Goal: Task Accomplishment & Management: Manage account settings

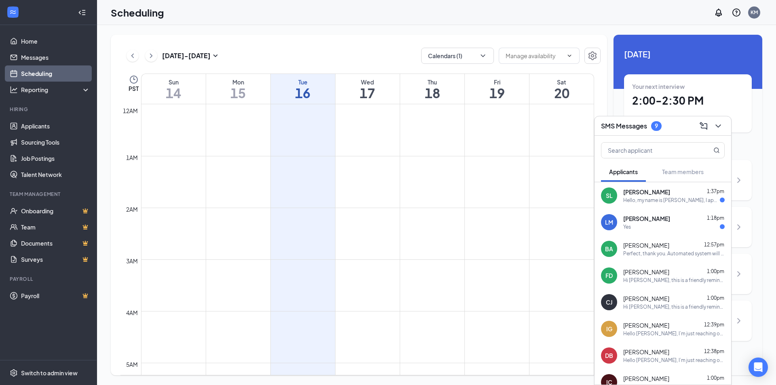
scroll to position [647, 0]
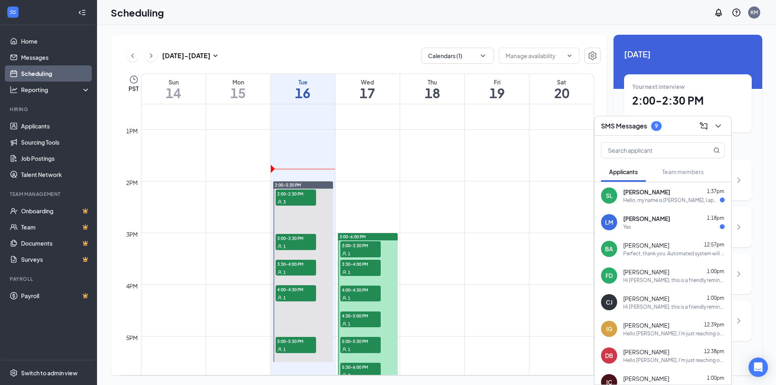
click at [666, 197] on div "Hello, my name is [PERSON_NAME], I apologize for missing the interview [DATE]. …" at bounding box center [671, 200] width 97 height 7
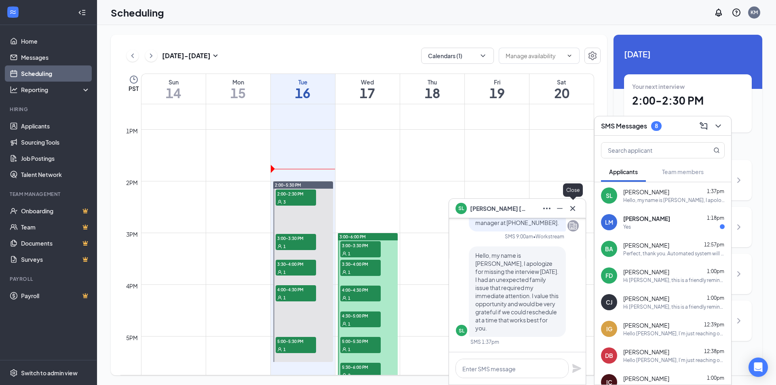
click at [575, 208] on icon "Cross" at bounding box center [573, 209] width 10 height 10
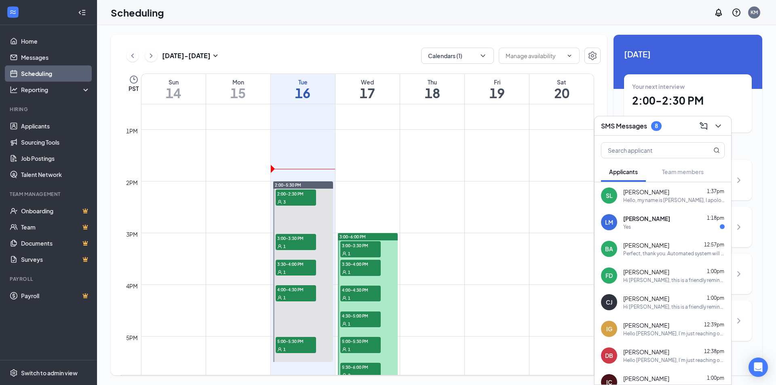
click at [694, 230] on div "Yes" at bounding box center [673, 226] width 101 height 7
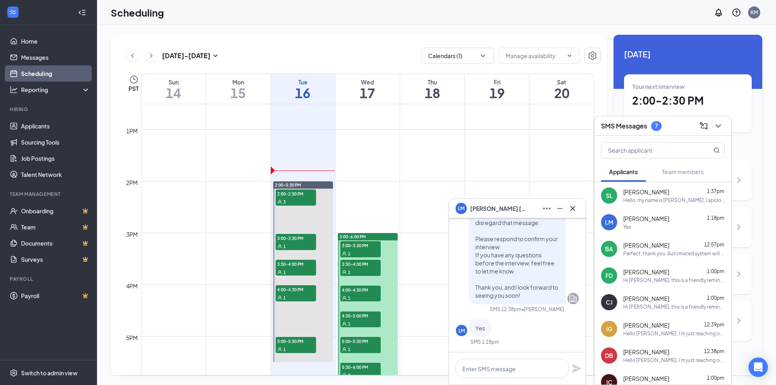
click at [687, 76] on div "Your next interview 2:00 - 2:30 PM Onsite Interview with 3 applicants" at bounding box center [688, 103] width 128 height 58
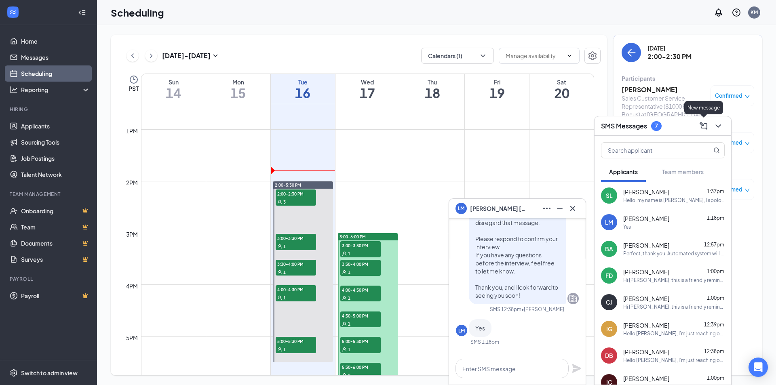
click at [716, 130] on icon "ChevronDown" at bounding box center [718, 126] width 10 height 10
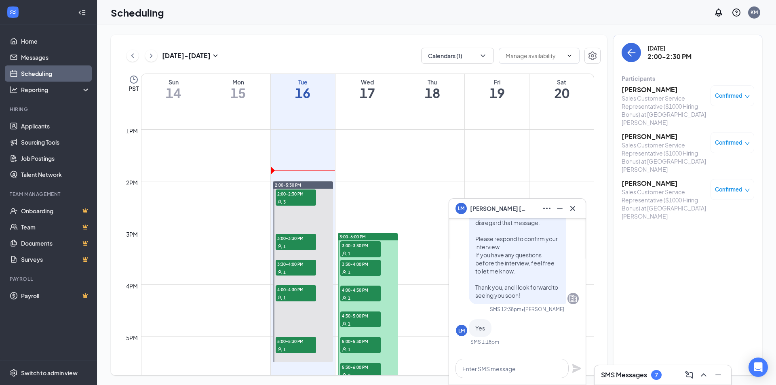
click at [642, 89] on h3 "[PERSON_NAME]" at bounding box center [663, 89] width 85 height 9
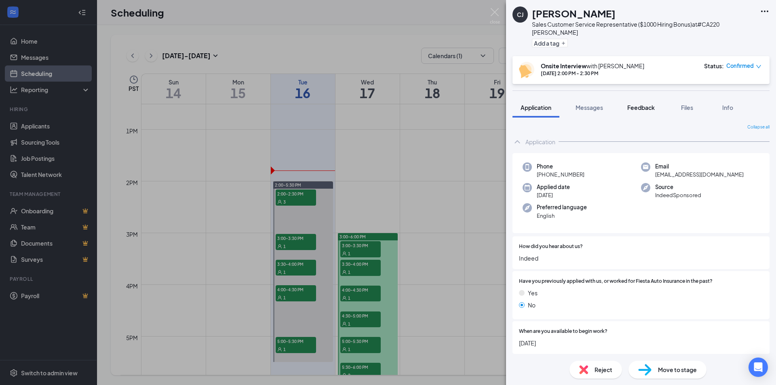
drag, startPoint x: 564, startPoint y: 9, endPoint x: 620, endPoint y: 105, distance: 110.8
click at [564, 9] on h1 "[PERSON_NAME]" at bounding box center [574, 13] width 84 height 14
click at [683, 104] on span "Files" at bounding box center [687, 107] width 12 height 7
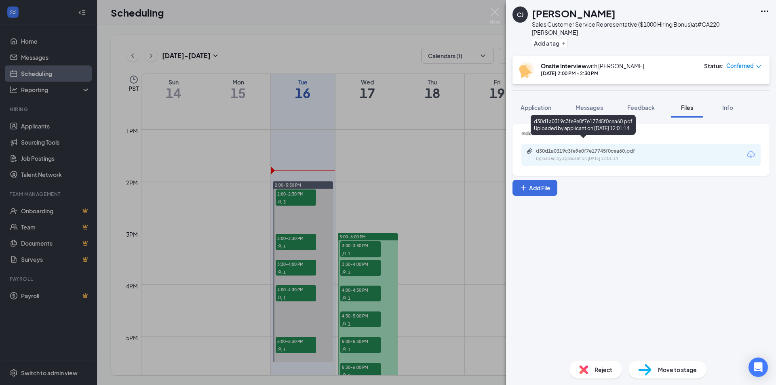
click at [618, 148] on div "d30d1a0319c3fe9e0f7e17745f0cea60.pdf Uploaded by applicant on [DATE] 12:01:14" at bounding box center [591, 155] width 131 height 14
click at [498, 13] on img at bounding box center [495, 16] width 10 height 16
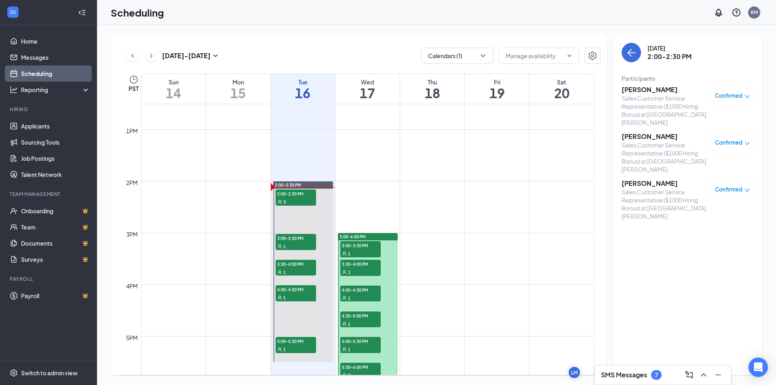
click at [392, 6] on div "Scheduling KM" at bounding box center [436, 12] width 679 height 25
click at [665, 132] on h3 "[PERSON_NAME]" at bounding box center [663, 136] width 85 height 9
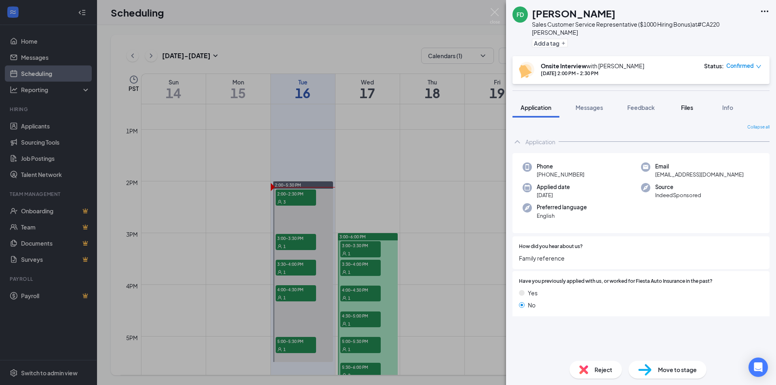
click at [684, 104] on span "Files" at bounding box center [687, 107] width 12 height 7
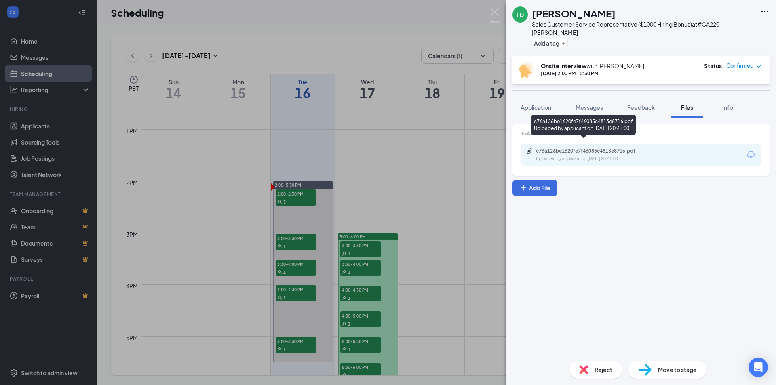
click at [578, 156] on div "Uploaded by applicant on [DATE] 20:41:00" at bounding box center [596, 159] width 121 height 6
click at [568, 148] on div "c76a126be1620fe7f46085c4813e8716.pdf" at bounding box center [592, 151] width 113 height 6
click at [492, 17] on img at bounding box center [495, 16] width 10 height 16
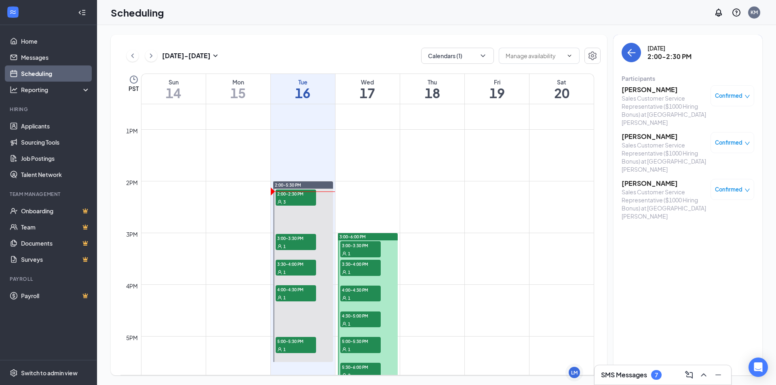
click at [628, 379] on h3 "SMS Messages" at bounding box center [624, 375] width 46 height 9
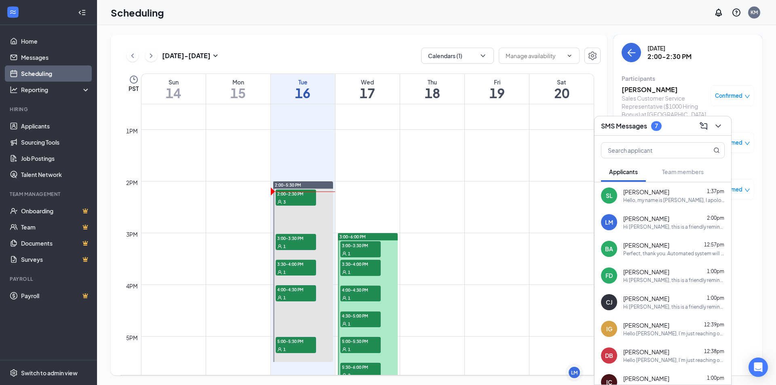
click at [676, 229] on div "Hi [PERSON_NAME], this is a friendly reminder. Your meeting with [PERSON_NAME] …" at bounding box center [673, 226] width 101 height 7
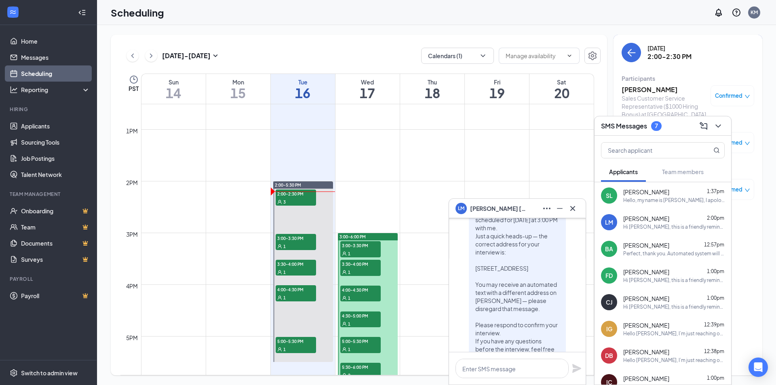
scroll to position [-323, 0]
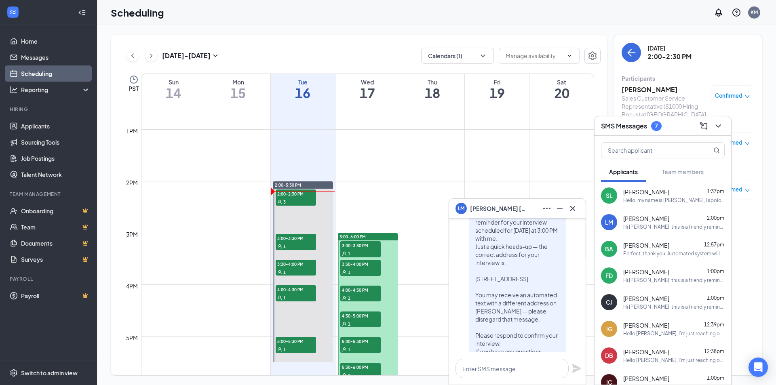
click at [645, 246] on span "[PERSON_NAME]" at bounding box center [646, 245] width 46 height 8
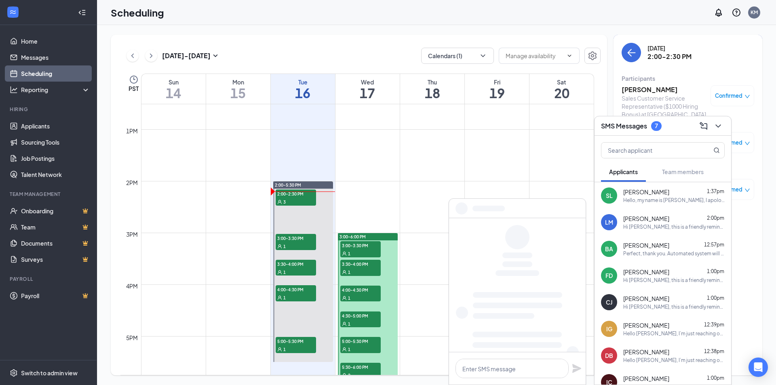
scroll to position [0, 0]
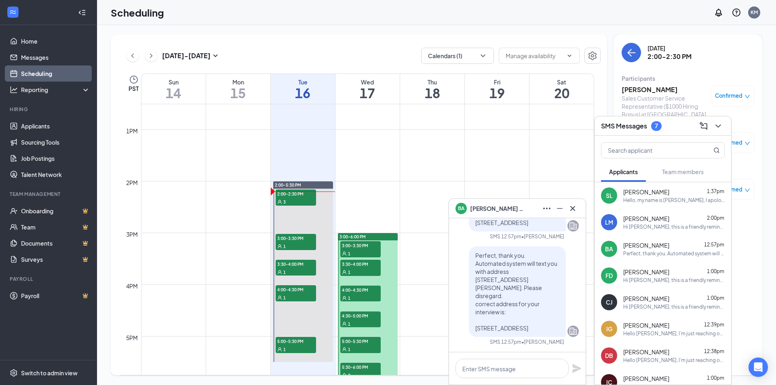
drag, startPoint x: 469, startPoint y: 262, endPoint x: 518, endPoint y: 331, distance: 85.1
click at [518, 331] on div "Perfect, thank you. Automated system will text you with address [STREET_ADDRESS…" at bounding box center [517, 291] width 97 height 91
copy span "Perfect, thank you. Automated system will text you with address [STREET_ADDRESS…"
click at [573, 210] on icon "Cross" at bounding box center [573, 209] width 10 height 10
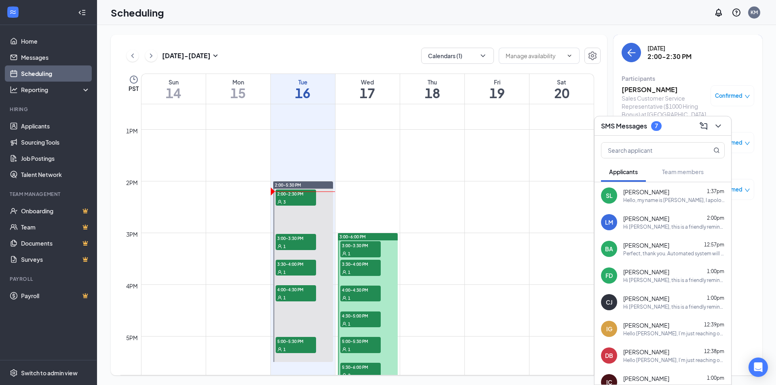
click at [687, 227] on div "Hi [PERSON_NAME], this is a friendly reminder. Your meeting with [PERSON_NAME] …" at bounding box center [673, 226] width 101 height 7
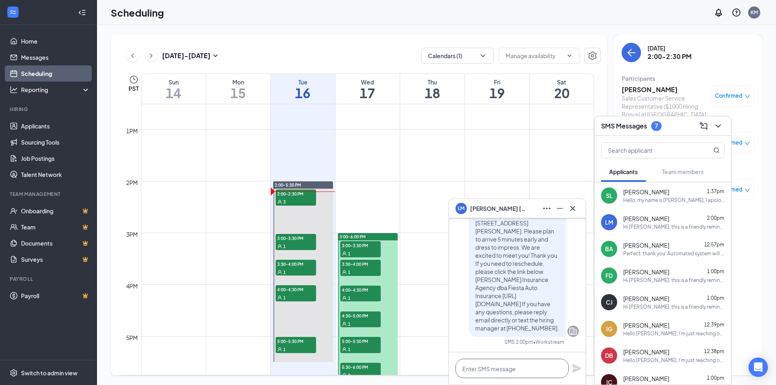
paste textarea "Perfect, thank you. Automated system will text you with address [STREET_ADDRESS…"
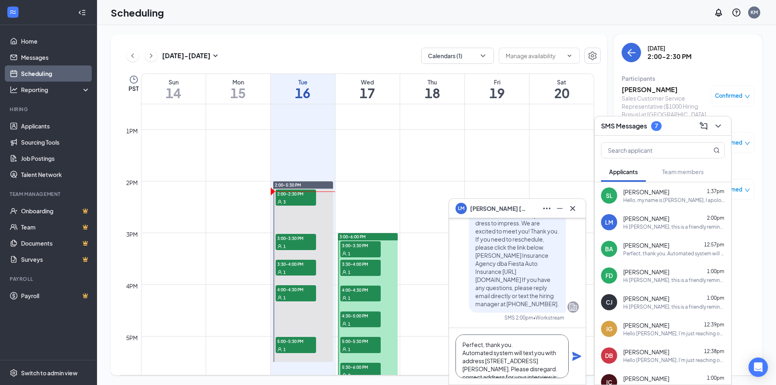
scroll to position [33, 0]
type textarea "Perfect, thank you. Automated system will text you with address [STREET_ADDRESS…"
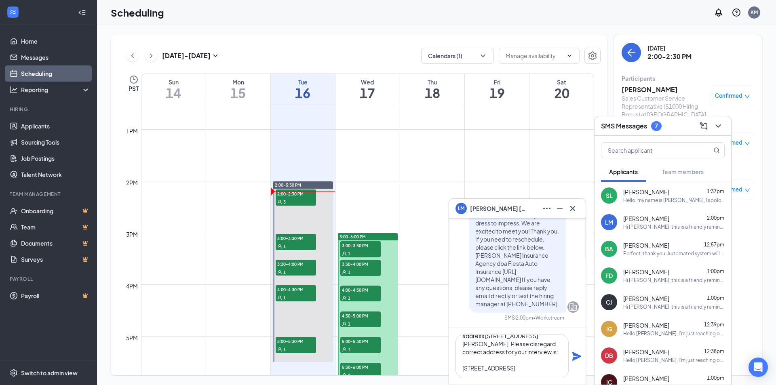
click at [580, 357] on icon "Plane" at bounding box center [576, 356] width 9 height 9
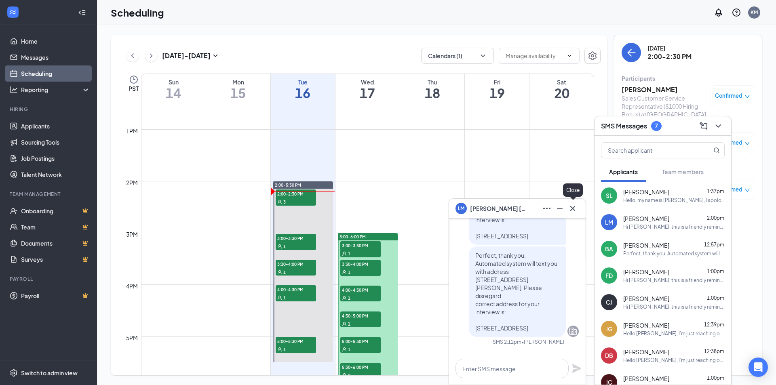
click at [573, 212] on icon "Cross" at bounding box center [573, 209] width 10 height 10
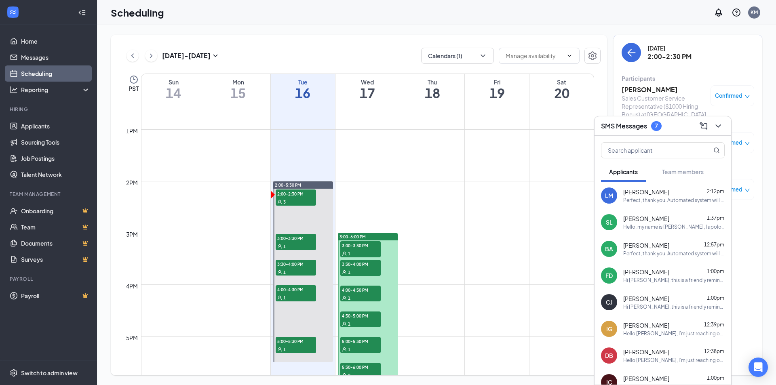
click at [298, 12] on div "Scheduling KM" at bounding box center [436, 12] width 679 height 25
click at [717, 124] on icon "ChevronDown" at bounding box center [718, 126] width 10 height 10
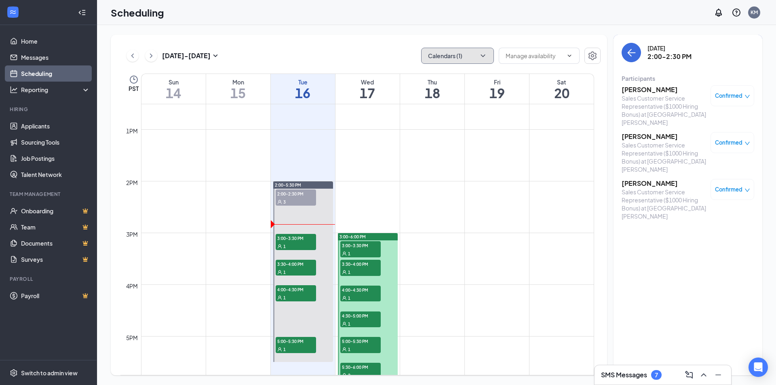
click at [465, 50] on button "Calendars (1)" at bounding box center [457, 56] width 73 height 16
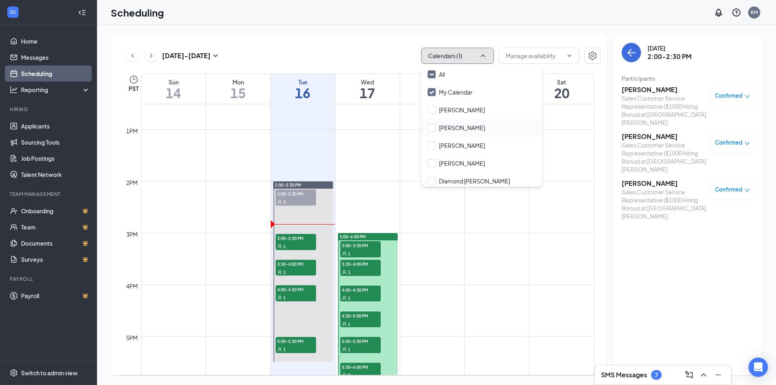
scroll to position [108, 0]
click at [459, 112] on input "[PERSON_NAME]" at bounding box center [455, 109] width 57 height 8
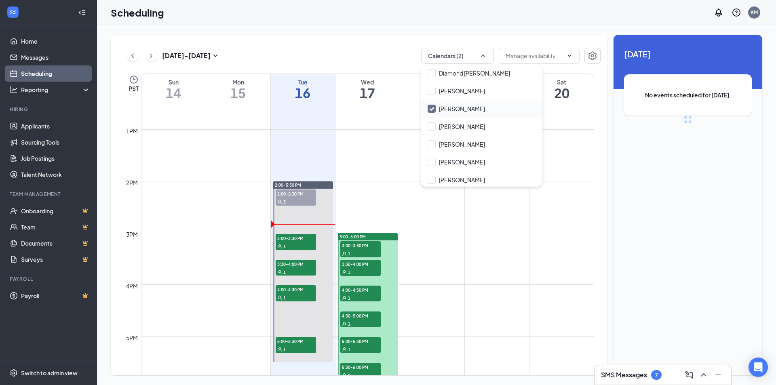
checkbox input "true"
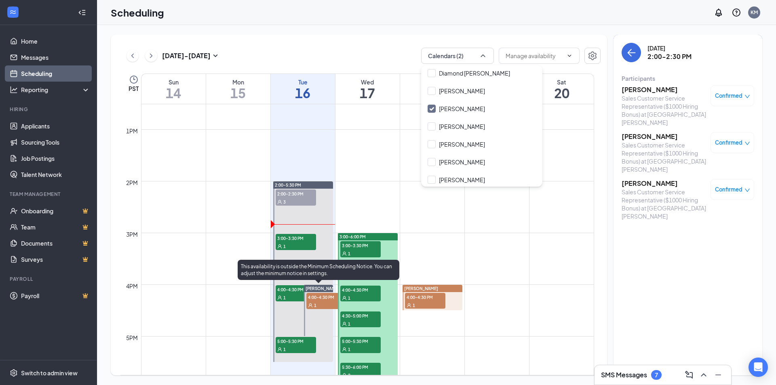
click at [316, 299] on span "4:00-4:30 PM" at bounding box center [326, 297] width 40 height 8
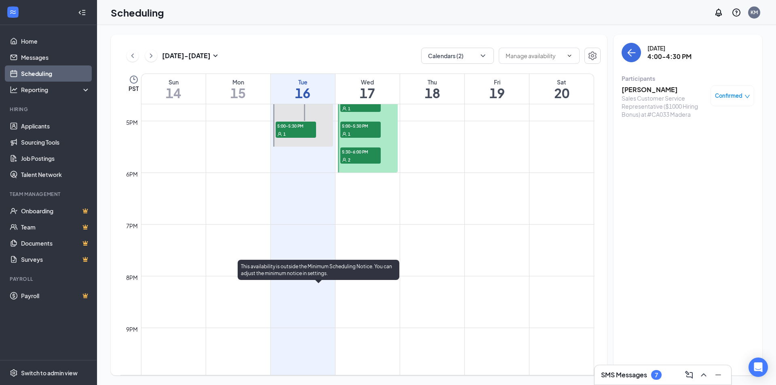
scroll to position [647, 0]
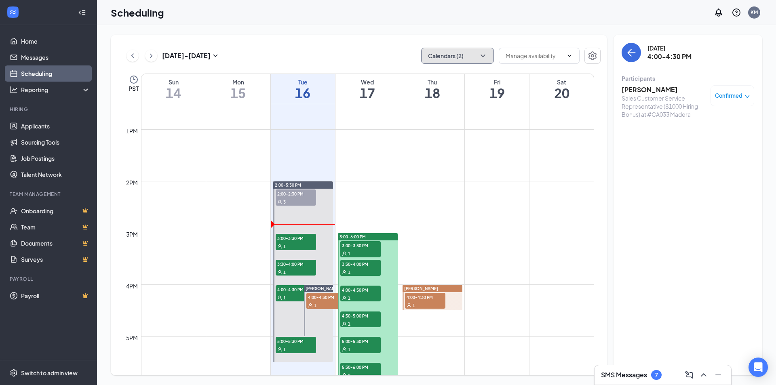
click at [453, 57] on button "Calendars (2)" at bounding box center [457, 56] width 73 height 16
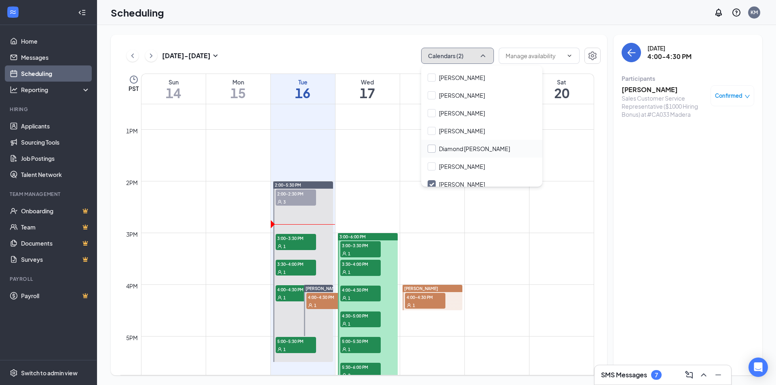
scroll to position [0, 0]
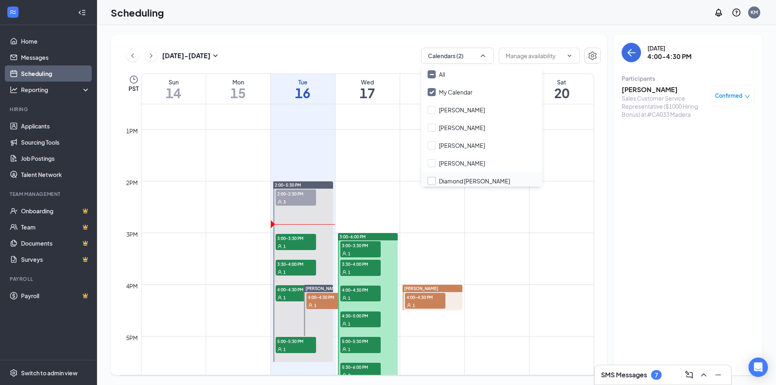
click at [451, 73] on div "All" at bounding box center [481, 74] width 121 height 18
checkbox input "true"
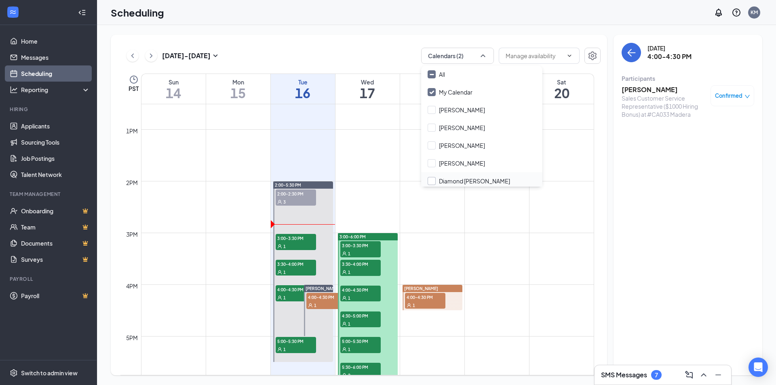
checkbox input "true"
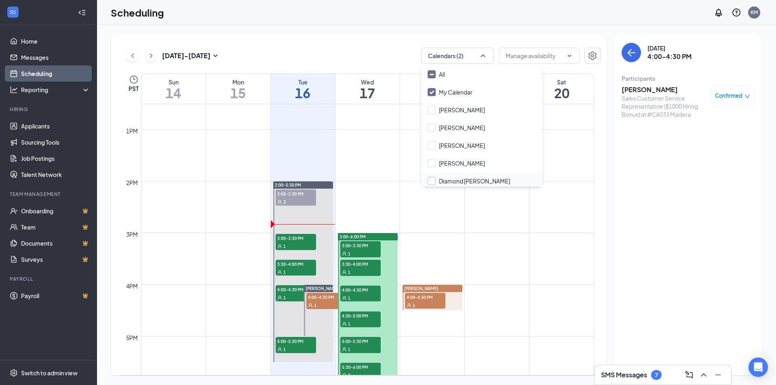
checkbox input "true"
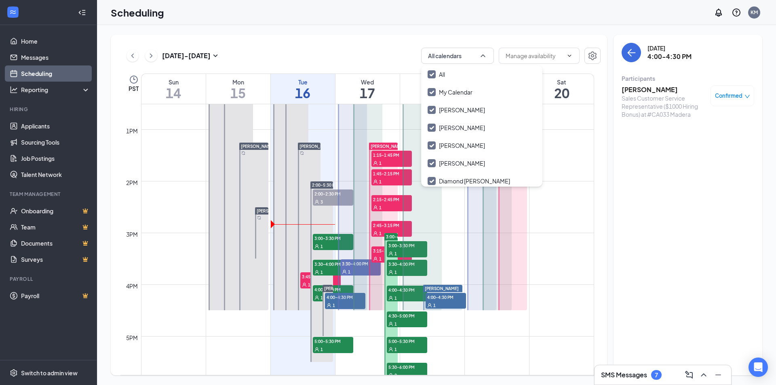
click at [445, 32] on div "[DATE] - [DATE] All calendars PST Sun 14 Mon 15 Tue 16 Wed 17 Thu 18 Fri 19 Sat…" at bounding box center [436, 205] width 679 height 360
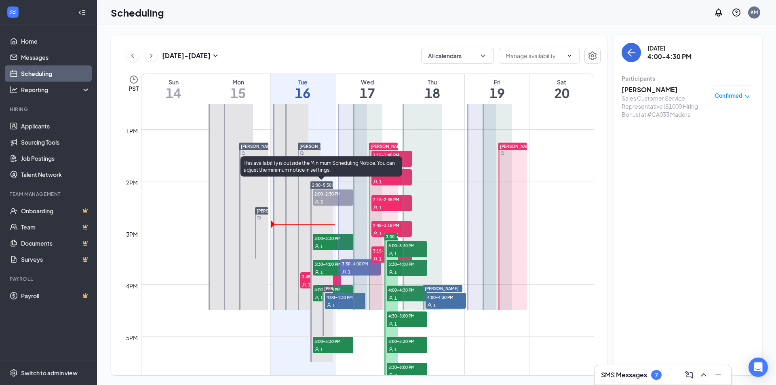
click at [322, 196] on span "2:00-2:30 PM" at bounding box center [333, 194] width 40 height 8
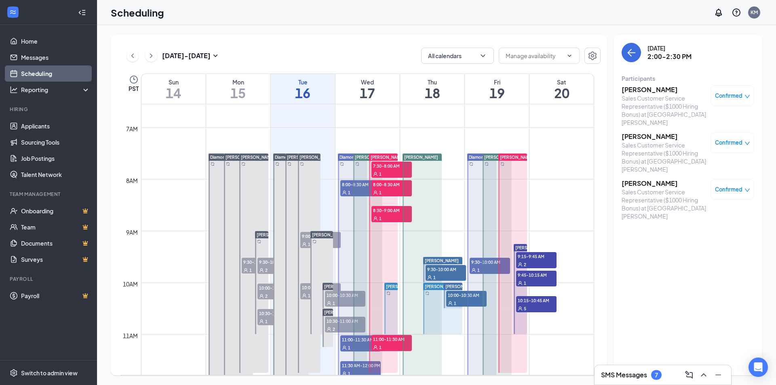
scroll to position [324, 0]
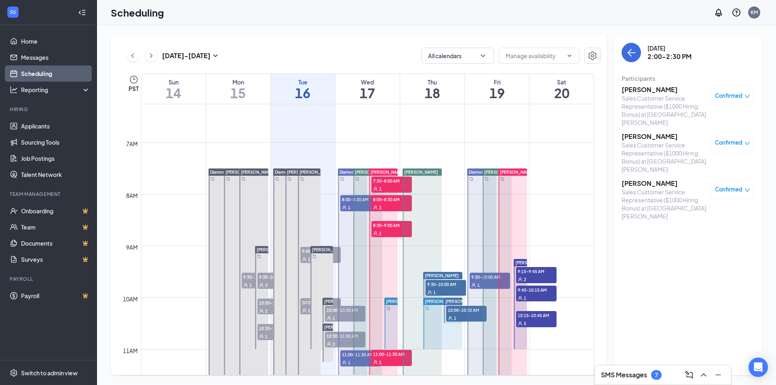
click at [308, 259] on span "1" at bounding box center [309, 260] width 2 height 6
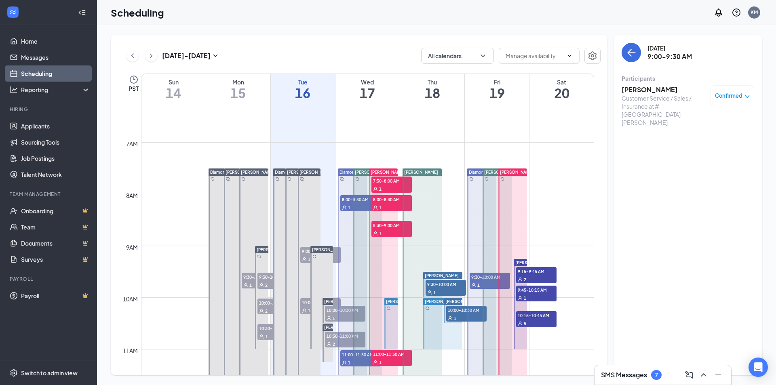
click at [305, 301] on span "10:00-10:30 AM" at bounding box center [320, 302] width 40 height 8
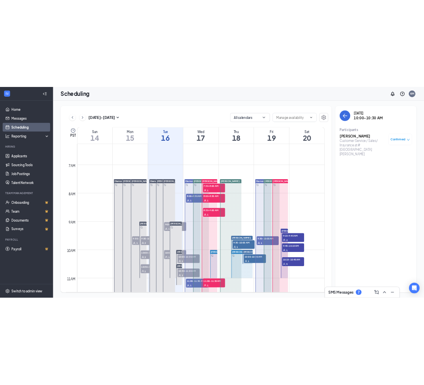
scroll to position [432, 0]
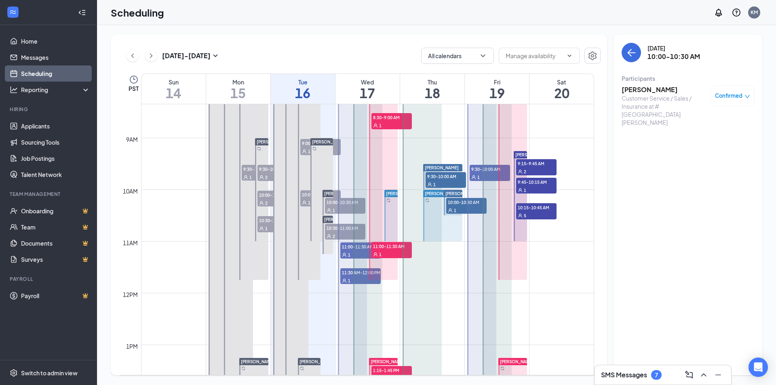
click at [343, 208] on div at bounding box center [352, 293] width 29 height 465
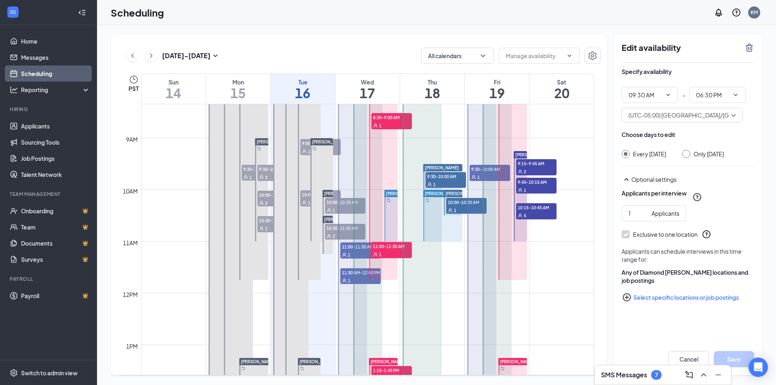
click at [345, 201] on div at bounding box center [352, 293] width 29 height 465
click at [333, 206] on div "1" at bounding box center [345, 210] width 40 height 8
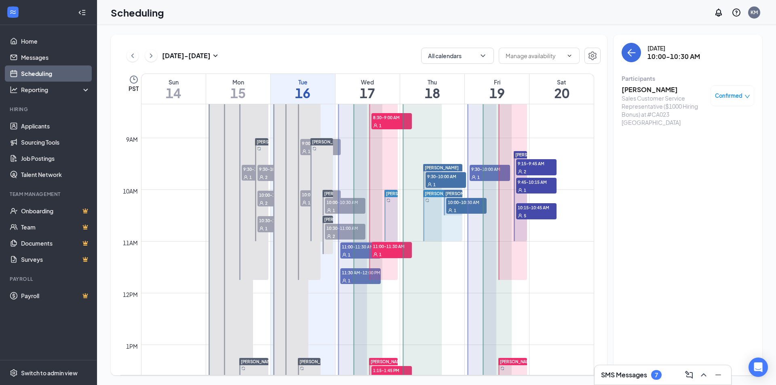
click at [327, 229] on span "10:30-11:00 AM" at bounding box center [345, 228] width 40 height 8
click at [653, 132] on h3 "[PERSON_NAME]" at bounding box center [663, 136] width 85 height 9
